Goal: Task Accomplishment & Management: Manage account settings

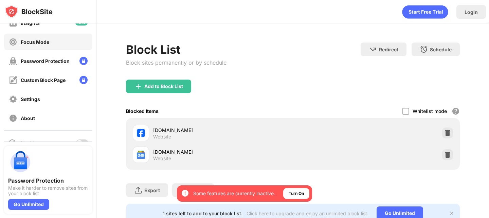
scroll to position [60, 0]
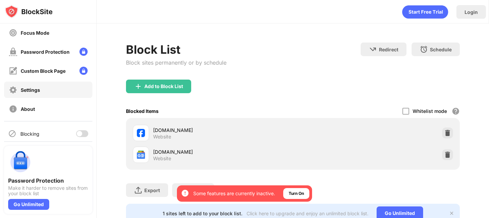
click at [58, 90] on div "Settings" at bounding box center [48, 90] width 88 height 16
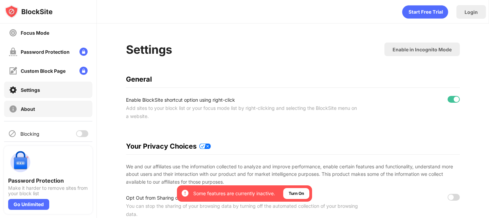
scroll to position [81, 0]
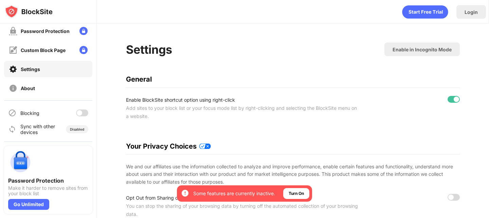
click at [81, 114] on div at bounding box center [82, 112] width 12 height 7
